Goal: Information Seeking & Learning: Learn about a topic

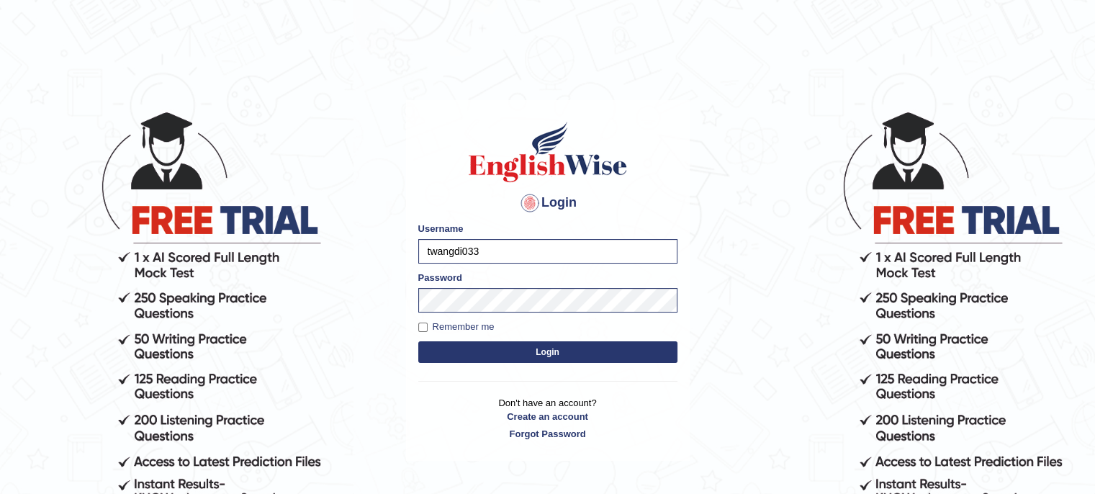
drag, startPoint x: 0, startPoint y: 0, endPoint x: 538, endPoint y: 345, distance: 639.4
click at [538, 345] on button "Login" at bounding box center [547, 352] width 259 height 22
click at [514, 356] on button "Login" at bounding box center [547, 352] width 259 height 22
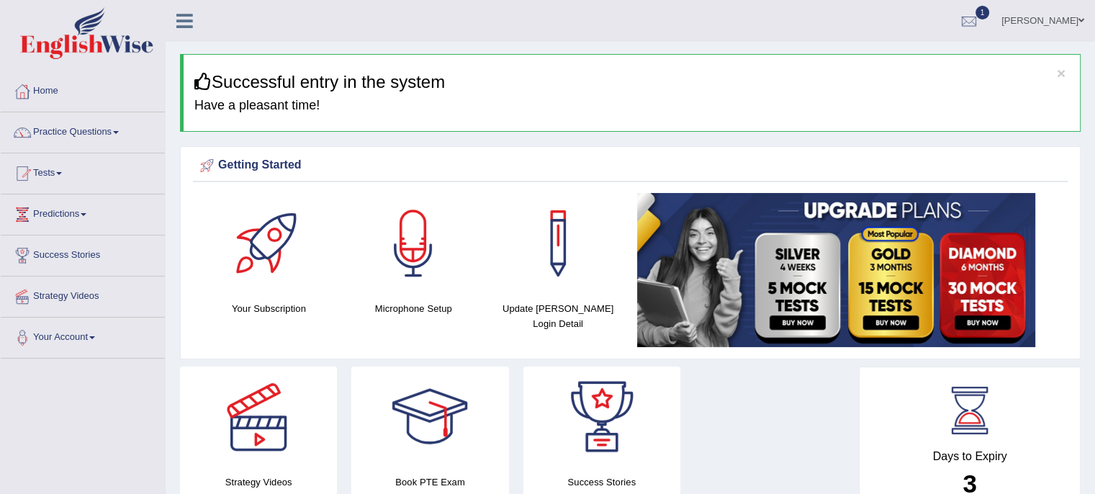
click at [119, 132] on span at bounding box center [116, 132] width 6 height 3
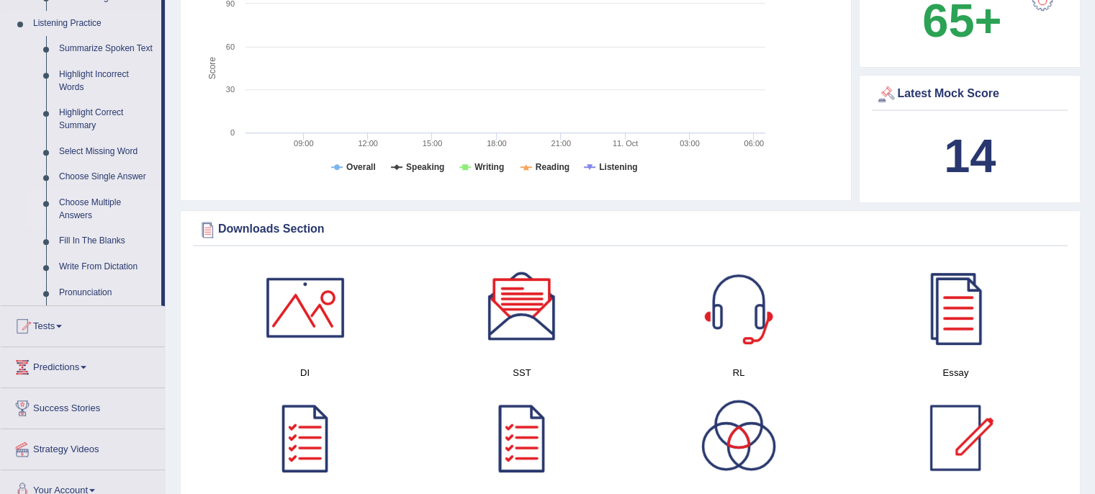
scroll to position [640, 0]
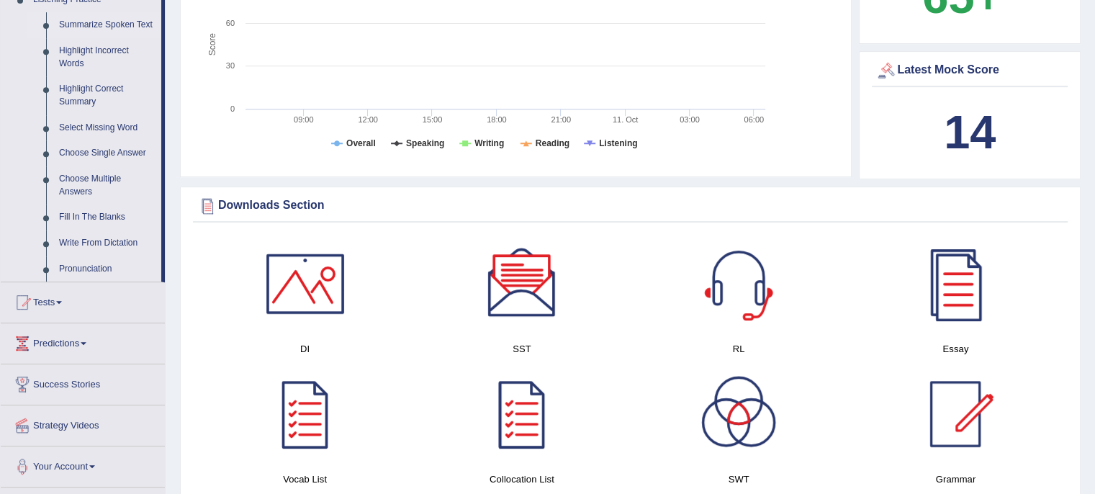
click at [119, 24] on link "Summarize Spoken Text" at bounding box center [107, 25] width 109 height 26
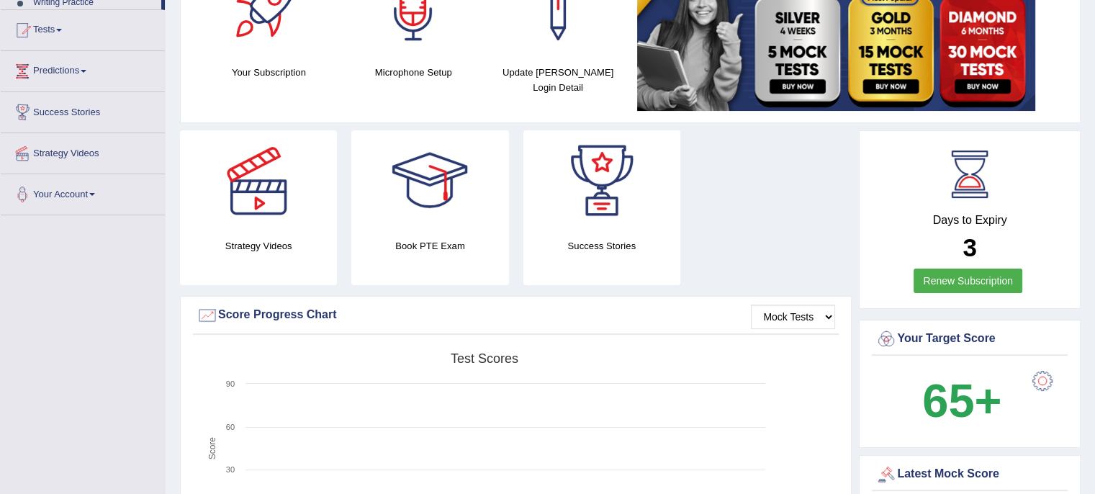
scroll to position [342, 0]
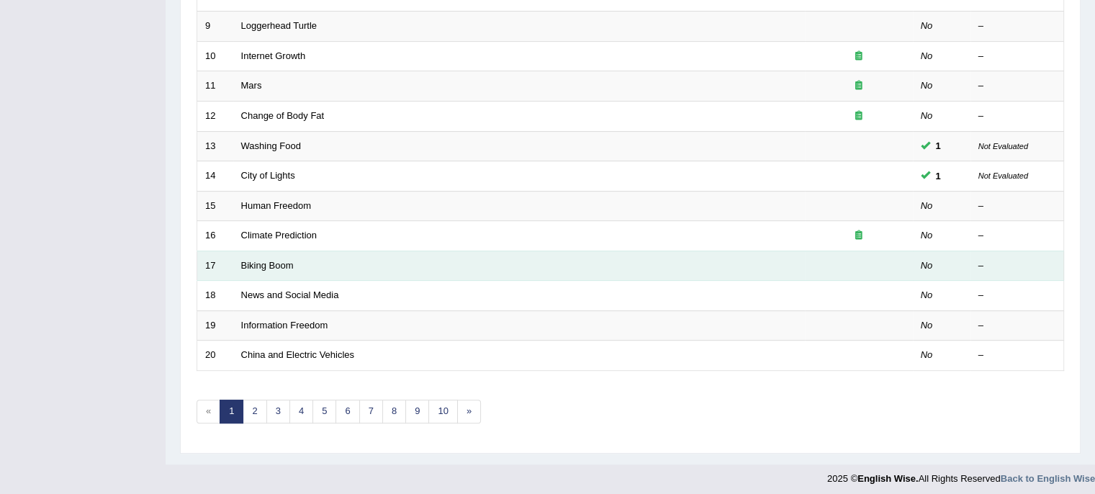
scroll to position [455, 0]
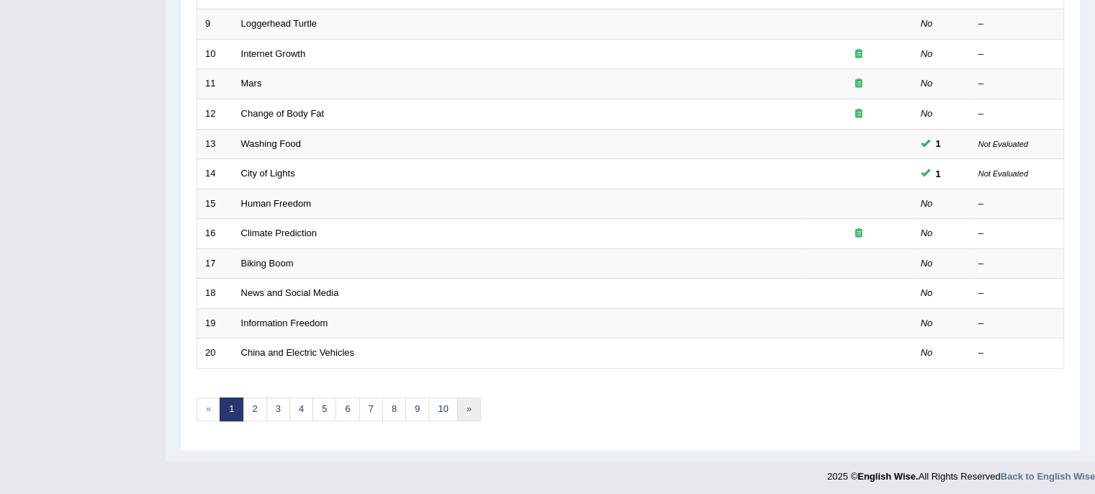
click at [461, 402] on link "»" at bounding box center [469, 409] width 24 height 24
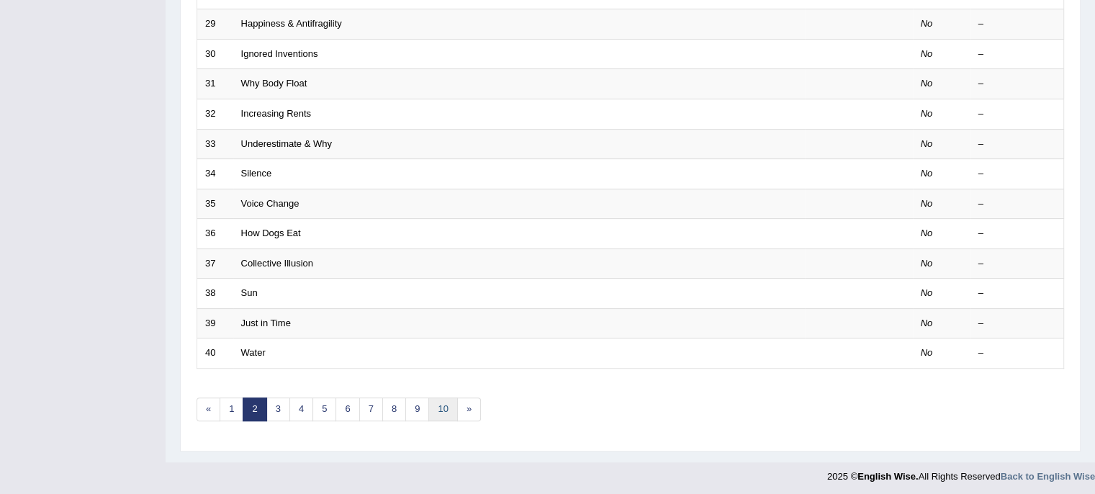
click at [445, 407] on link "10" at bounding box center [442, 409] width 29 height 24
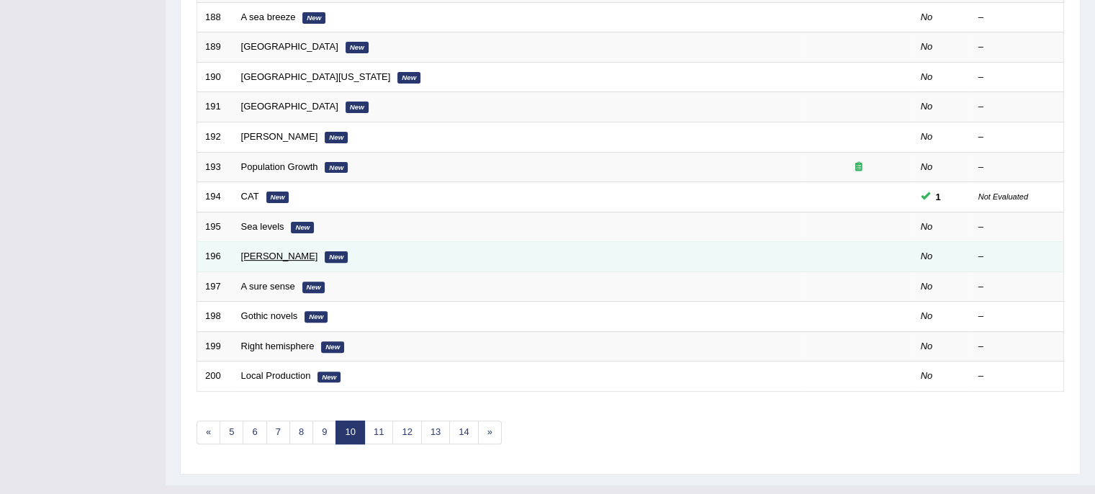
click at [263, 253] on link "[PERSON_NAME]" at bounding box center [279, 255] width 77 height 11
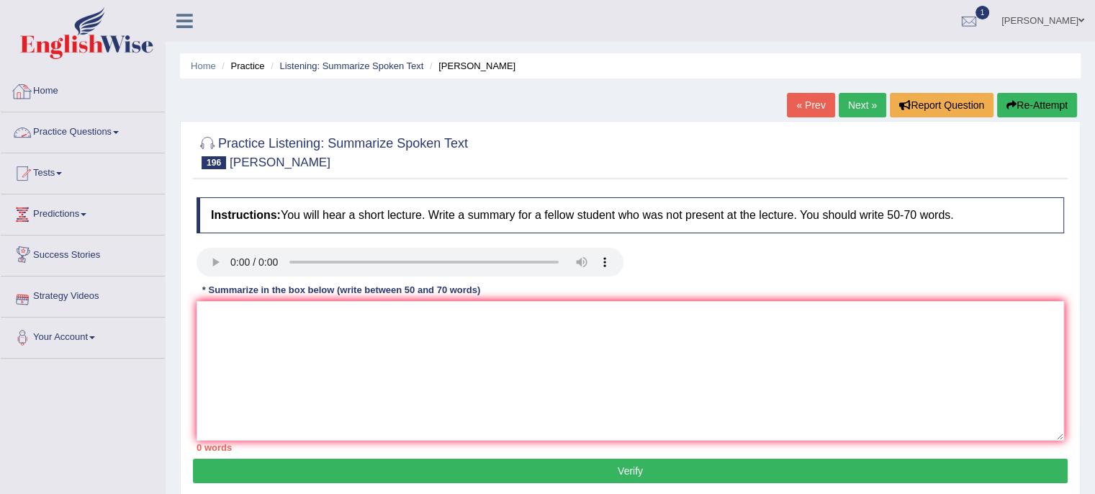
click at [89, 130] on link "Practice Questions" at bounding box center [83, 130] width 164 height 36
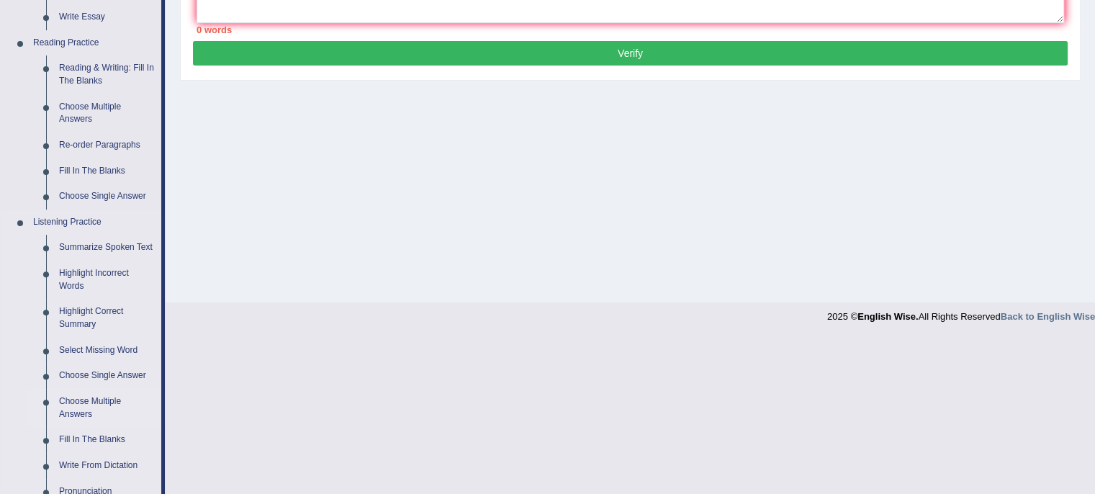
scroll to position [489, 0]
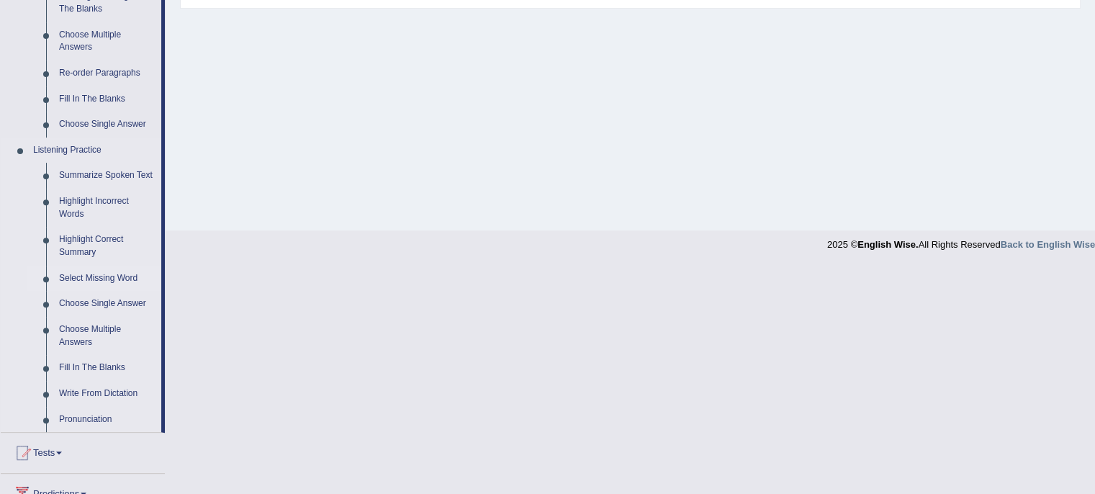
click at [121, 275] on link "Select Missing Word" at bounding box center [107, 279] width 109 height 26
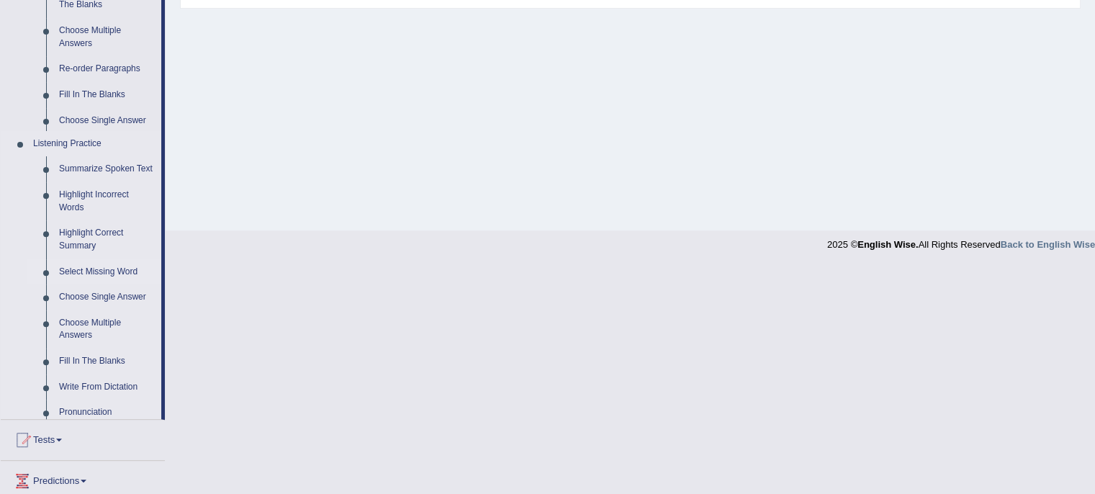
scroll to position [262, 0]
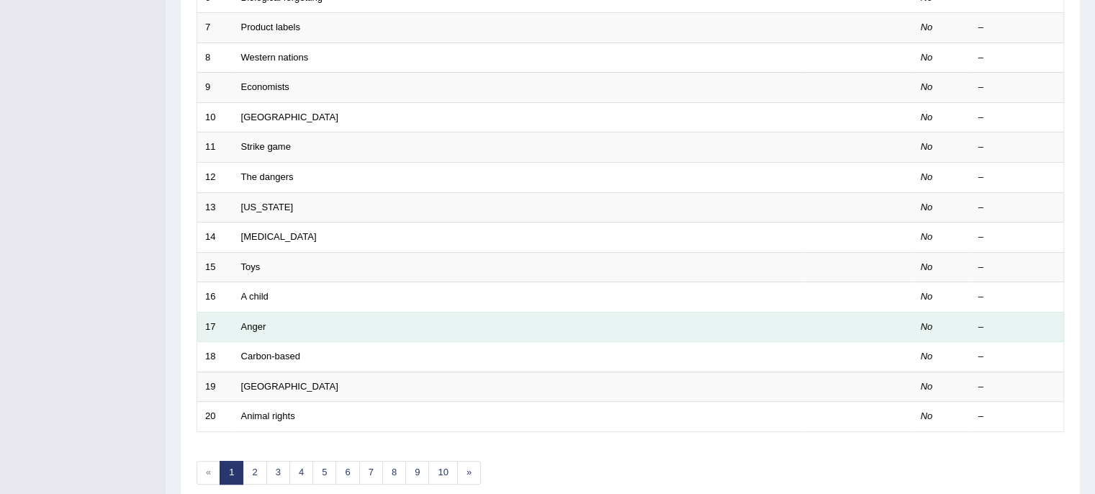
scroll to position [383, 0]
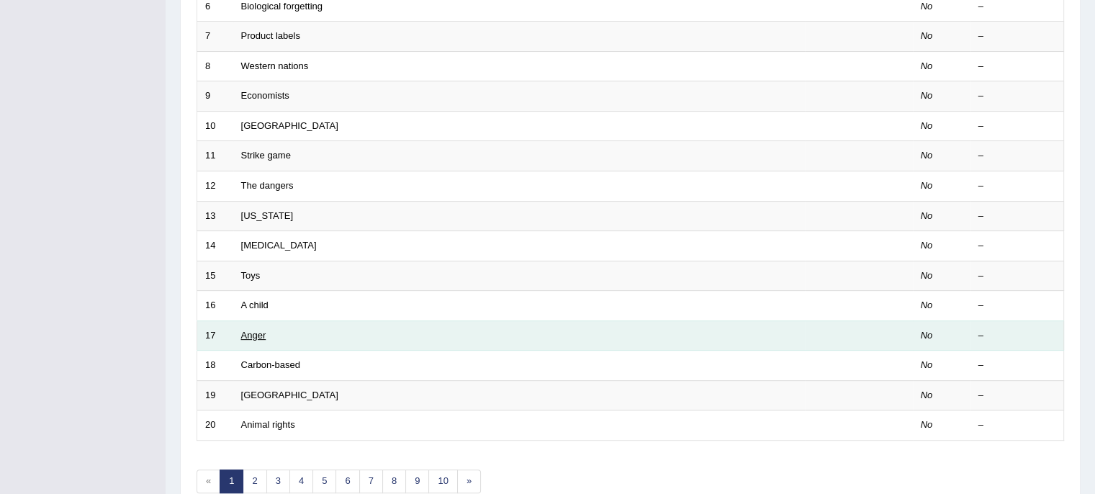
click at [242, 330] on link "Anger" at bounding box center [253, 335] width 25 height 11
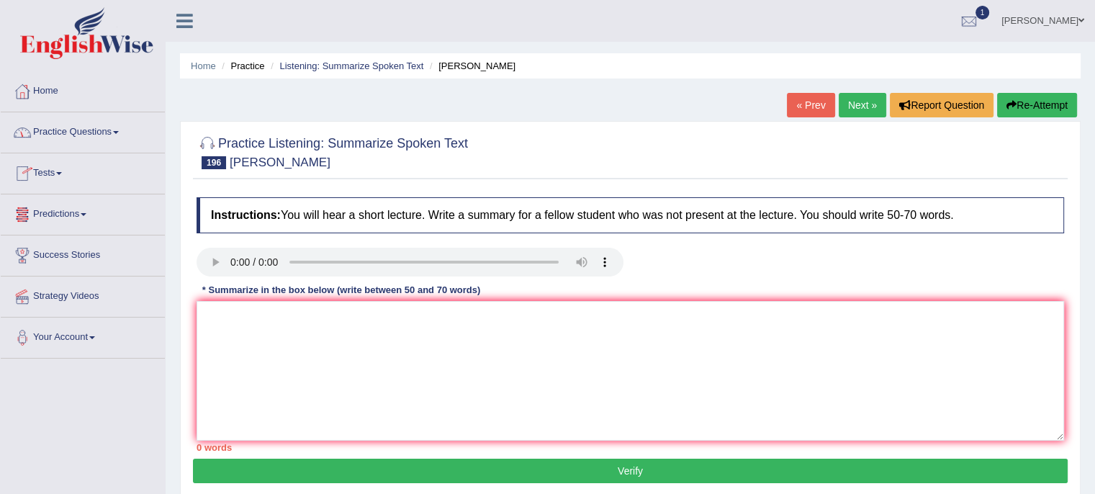
click at [120, 130] on link "Practice Questions" at bounding box center [83, 130] width 164 height 36
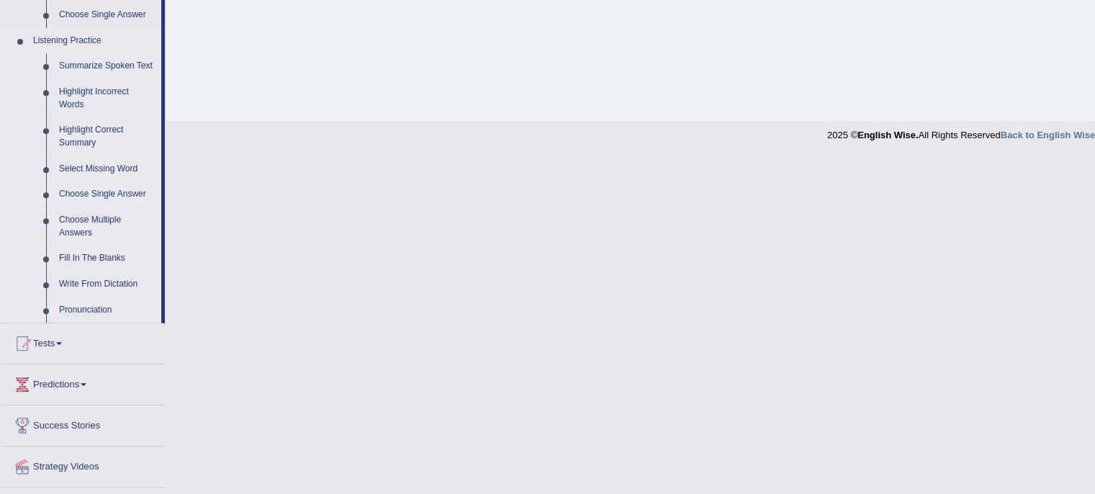
scroll to position [633, 0]
